Goal: Task Accomplishment & Management: Manage account settings

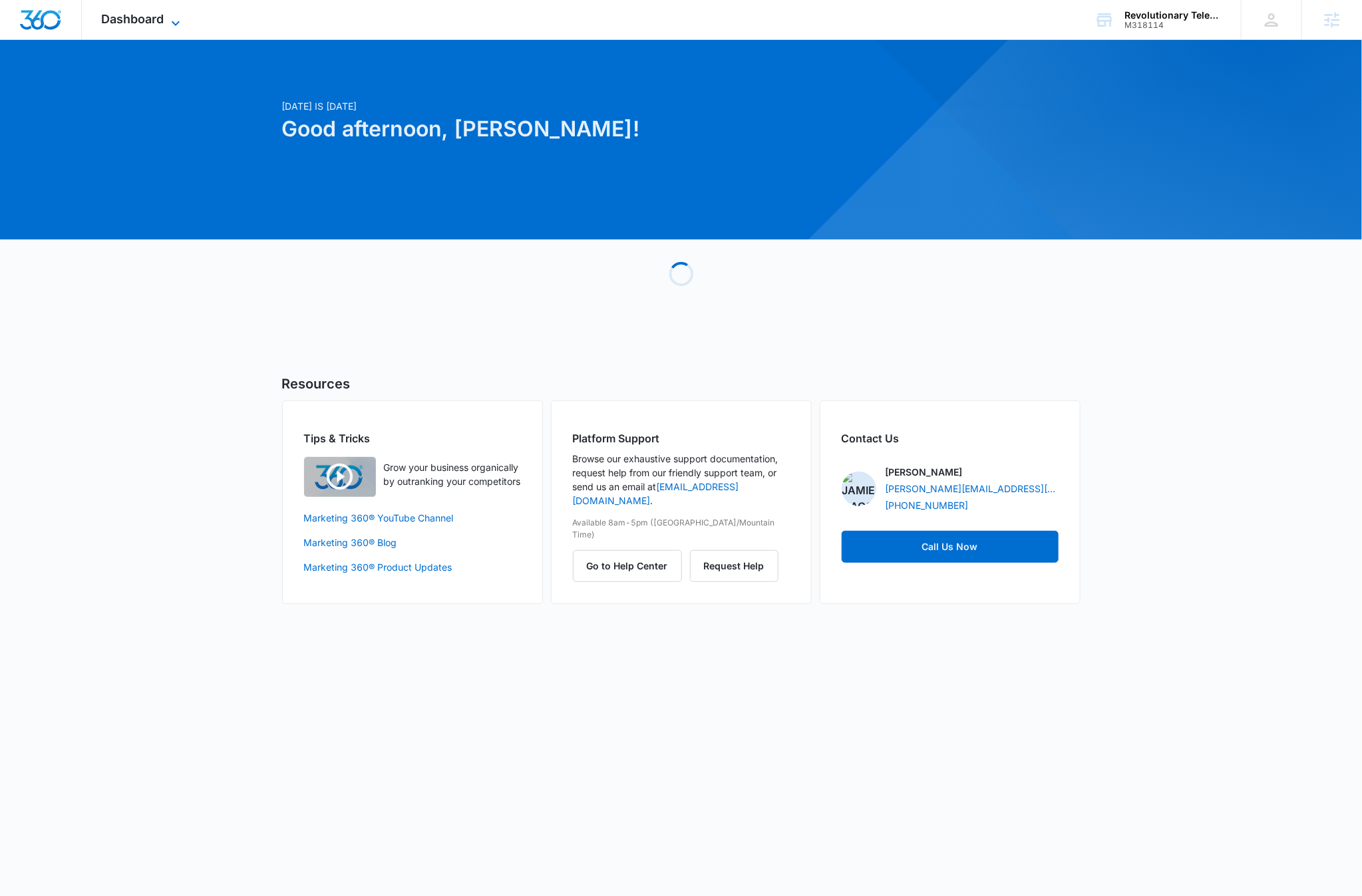
click at [144, 25] on span "Dashboard" at bounding box center [133, 18] width 63 height 14
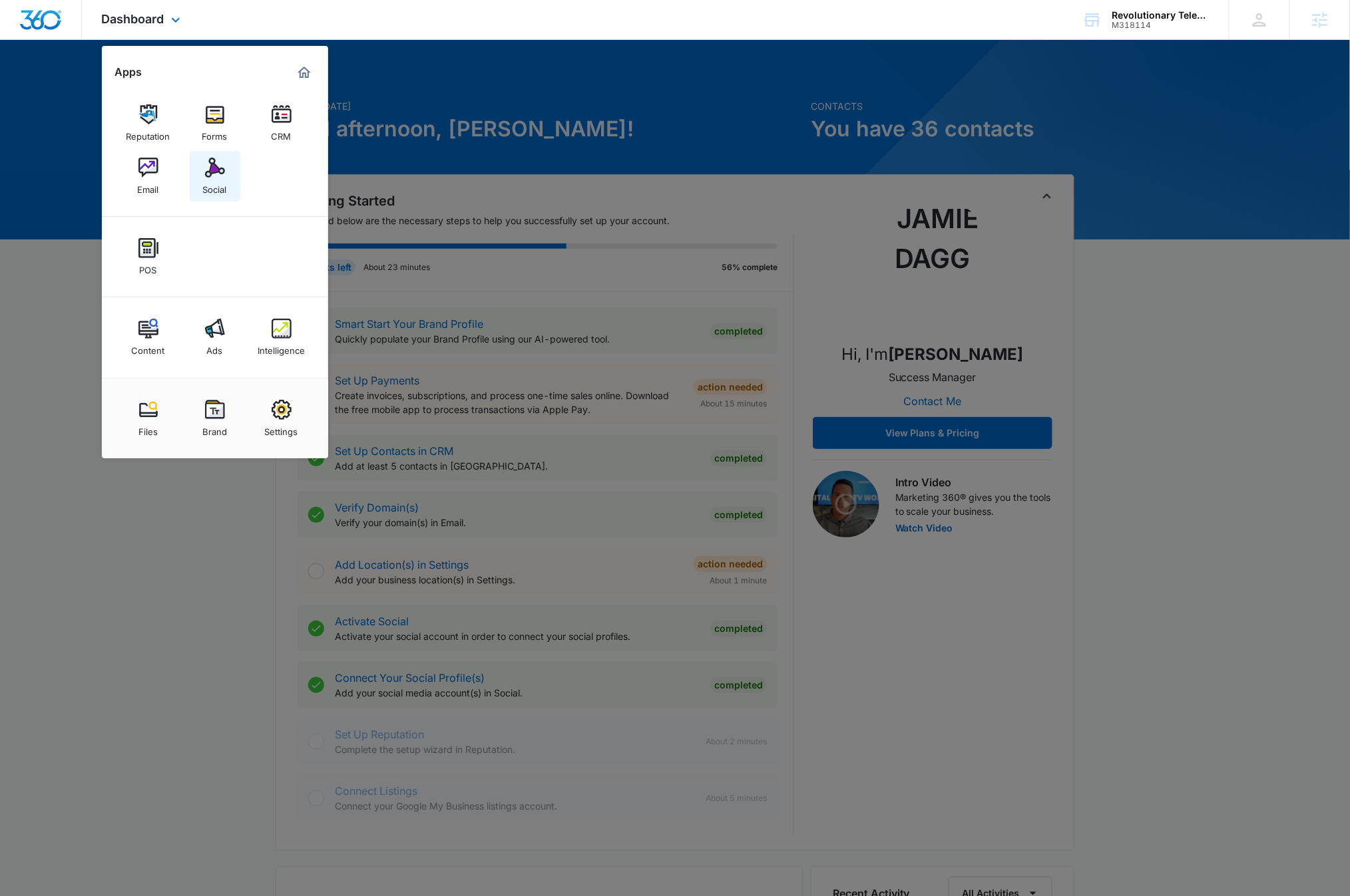
click at [228, 177] on link "Social" at bounding box center [215, 176] width 51 height 51
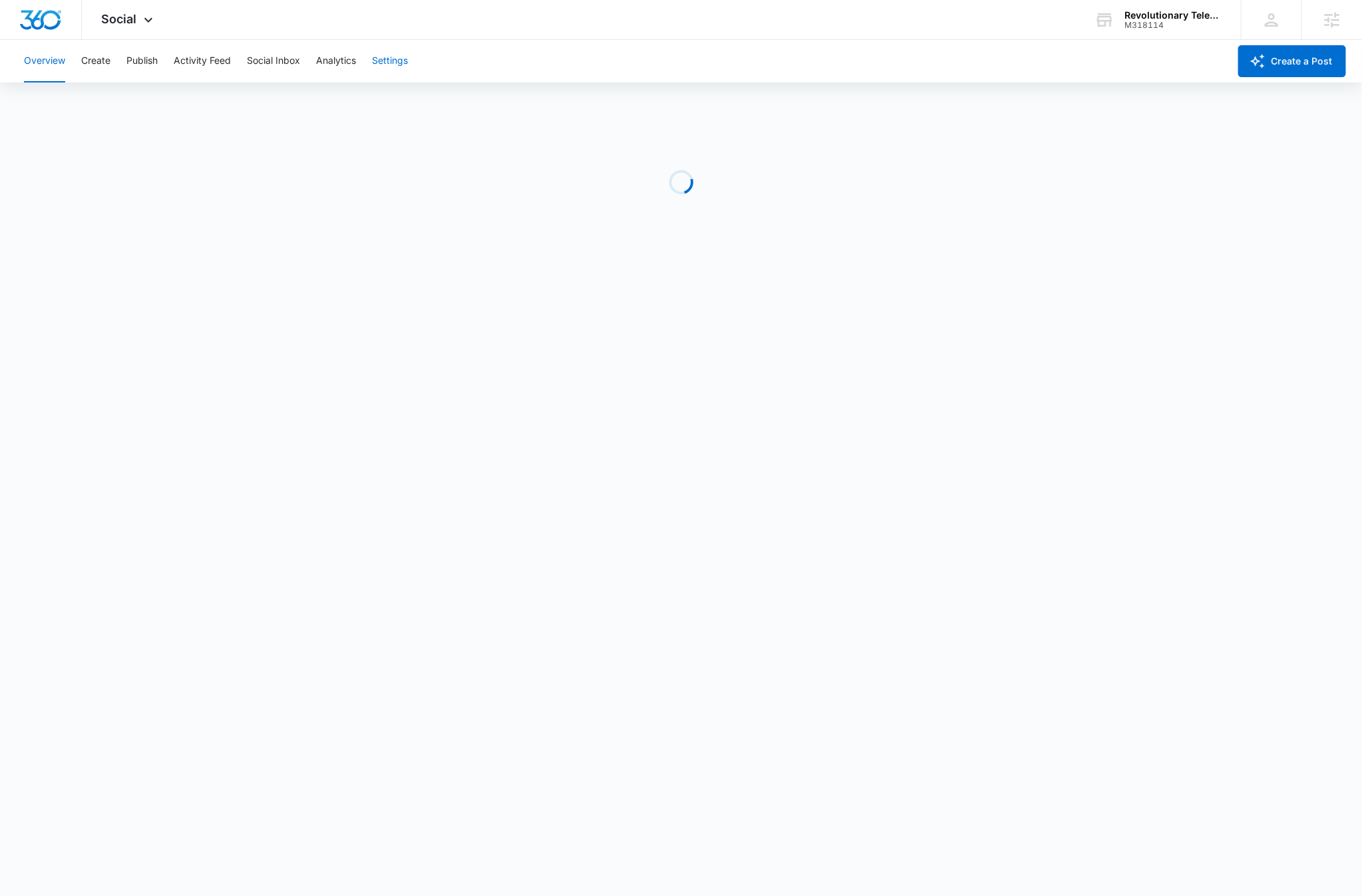
click at [401, 63] on button "Settings" at bounding box center [389, 61] width 36 height 43
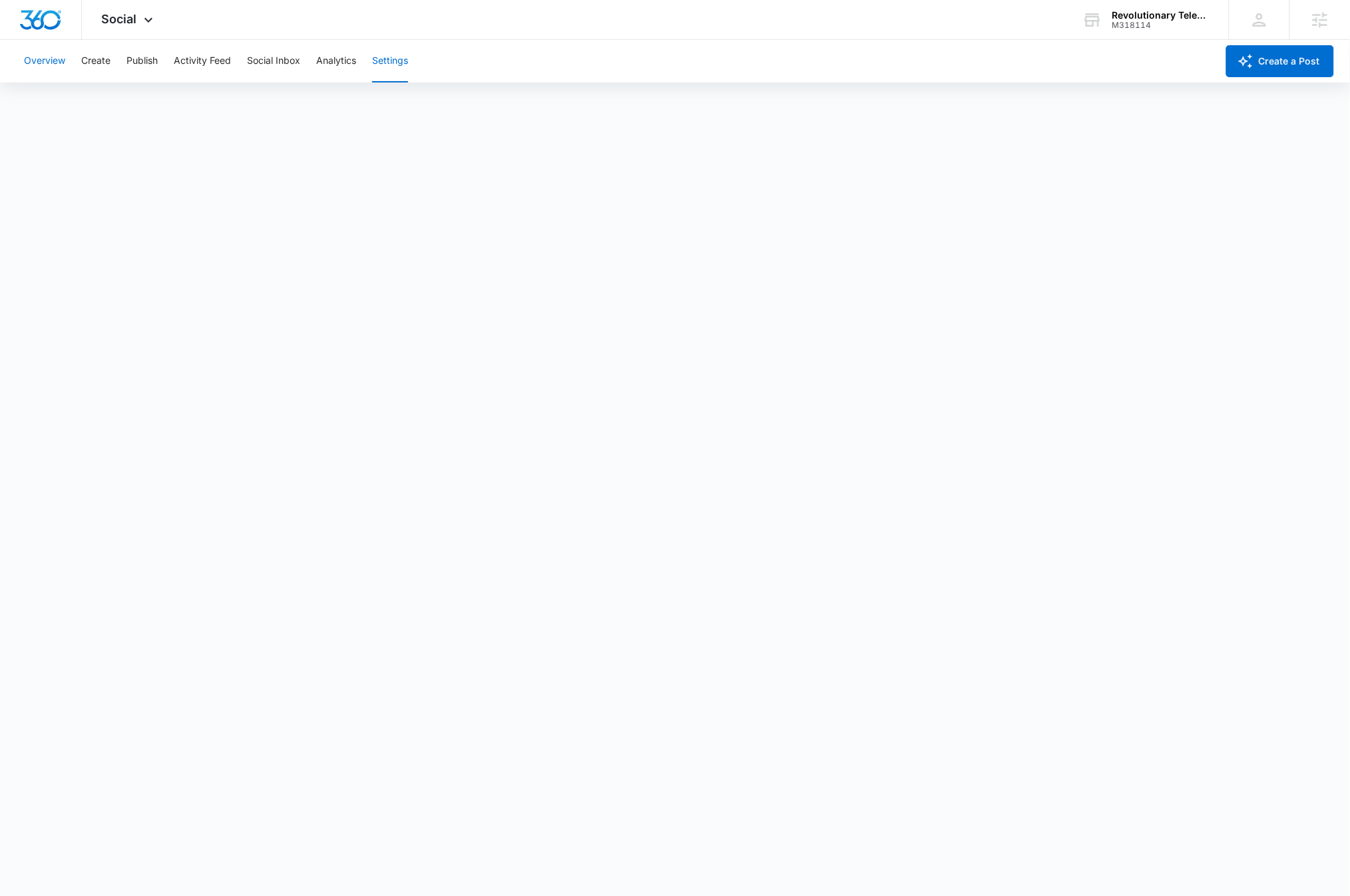
click at [38, 59] on button "Overview" at bounding box center [44, 61] width 41 height 43
click at [404, 56] on button "Settings" at bounding box center [389, 61] width 36 height 43
